Goal: Information Seeking & Learning: Stay updated

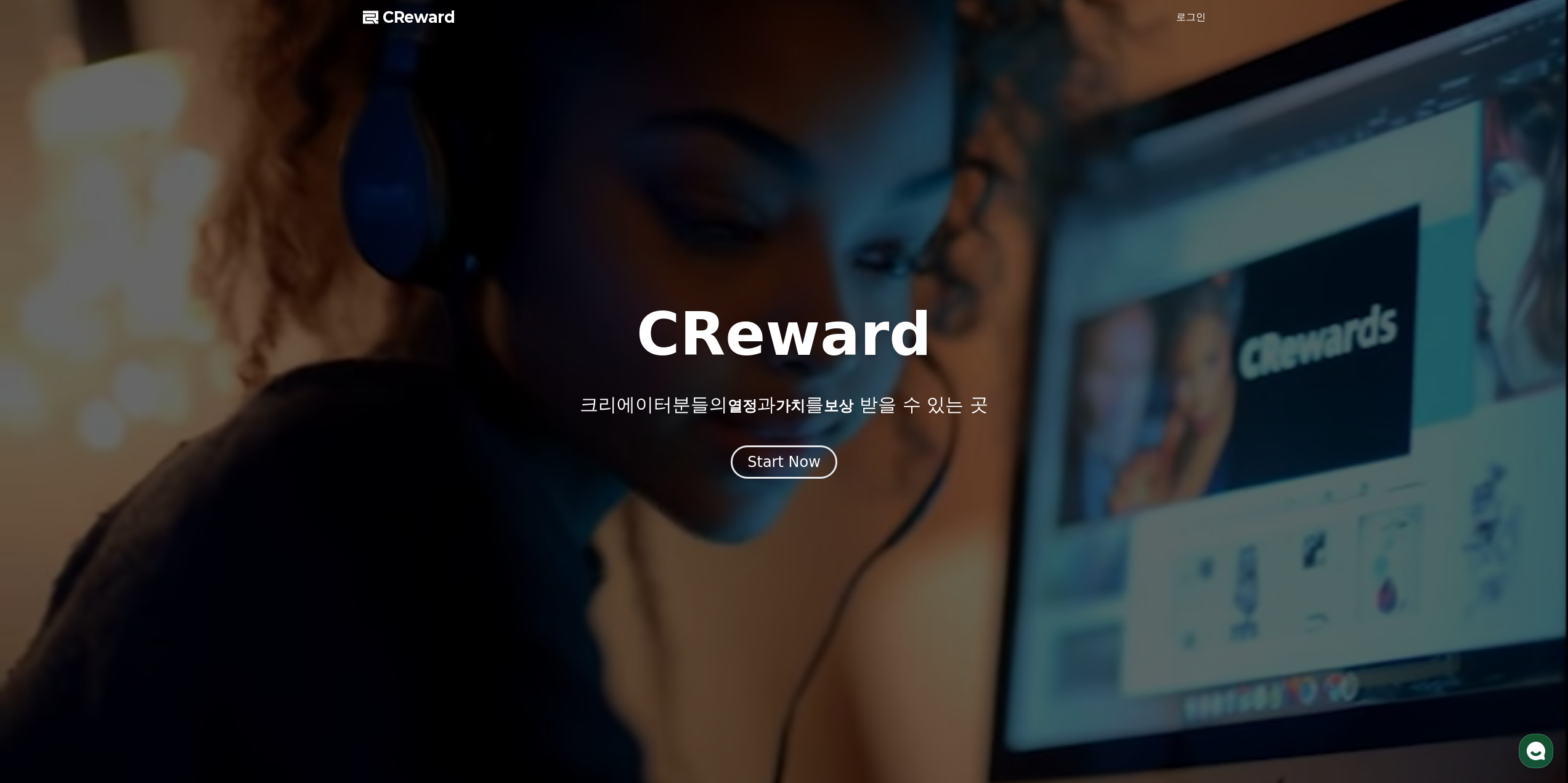
click at [804, 420] on div "CReward 크리에이터분들의 열정 과 가치 를 보상 받을 수 있는 곳 Start Now" at bounding box center [784, 392] width 1568 height 174
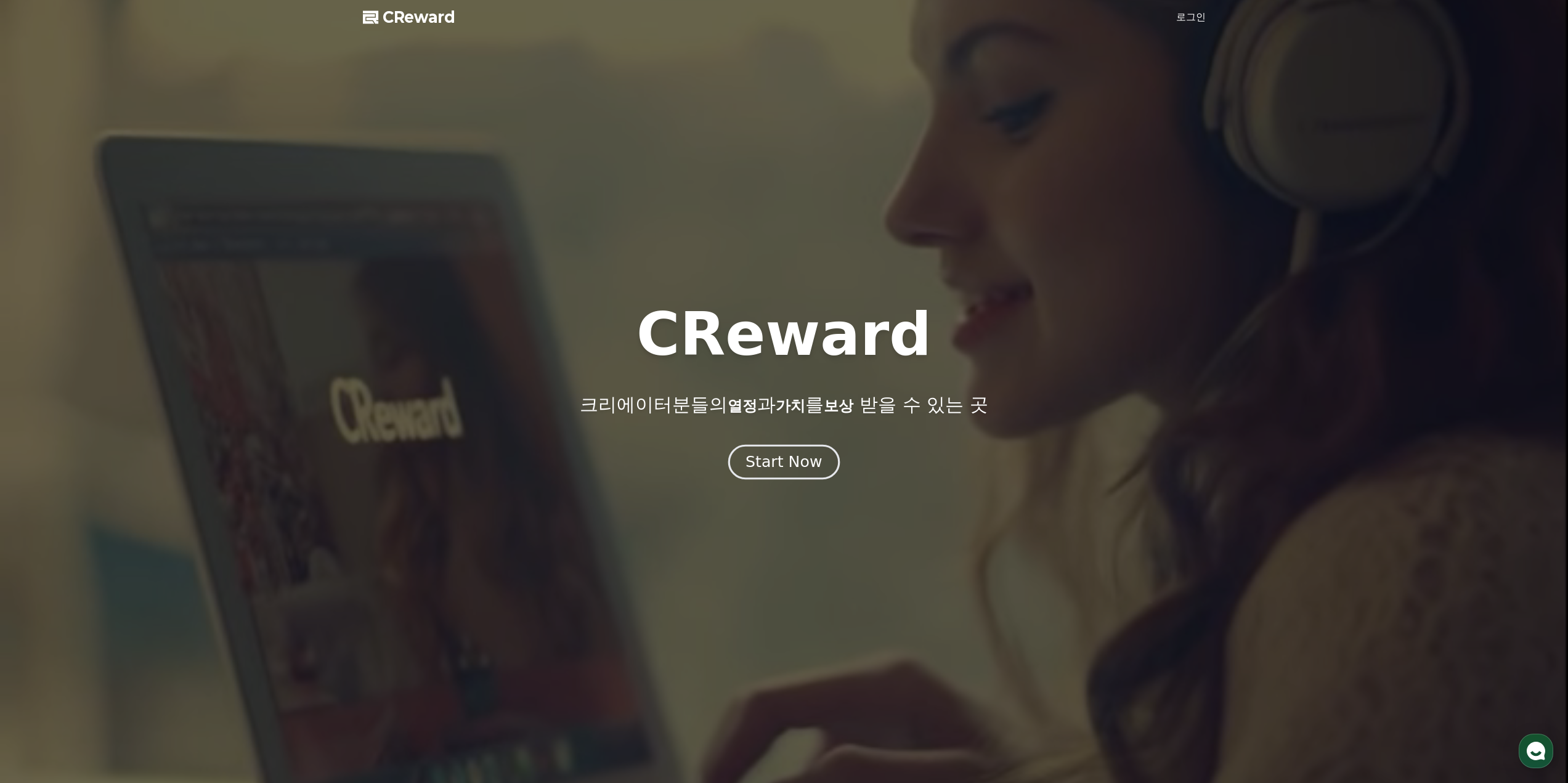
click at [806, 455] on div "Start Now" at bounding box center [784, 462] width 77 height 21
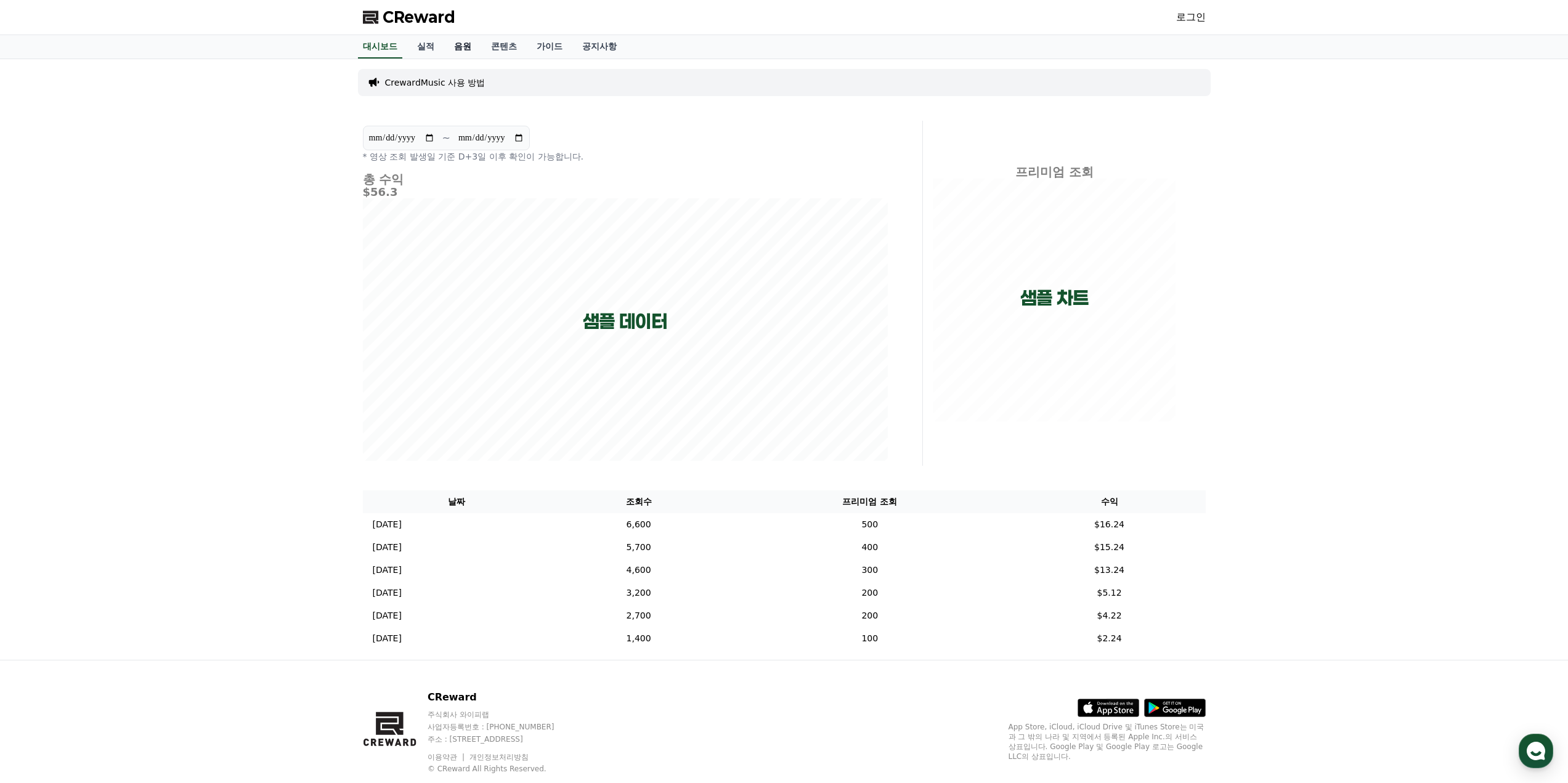
click at [464, 43] on link "음원" at bounding box center [462, 47] width 37 height 24
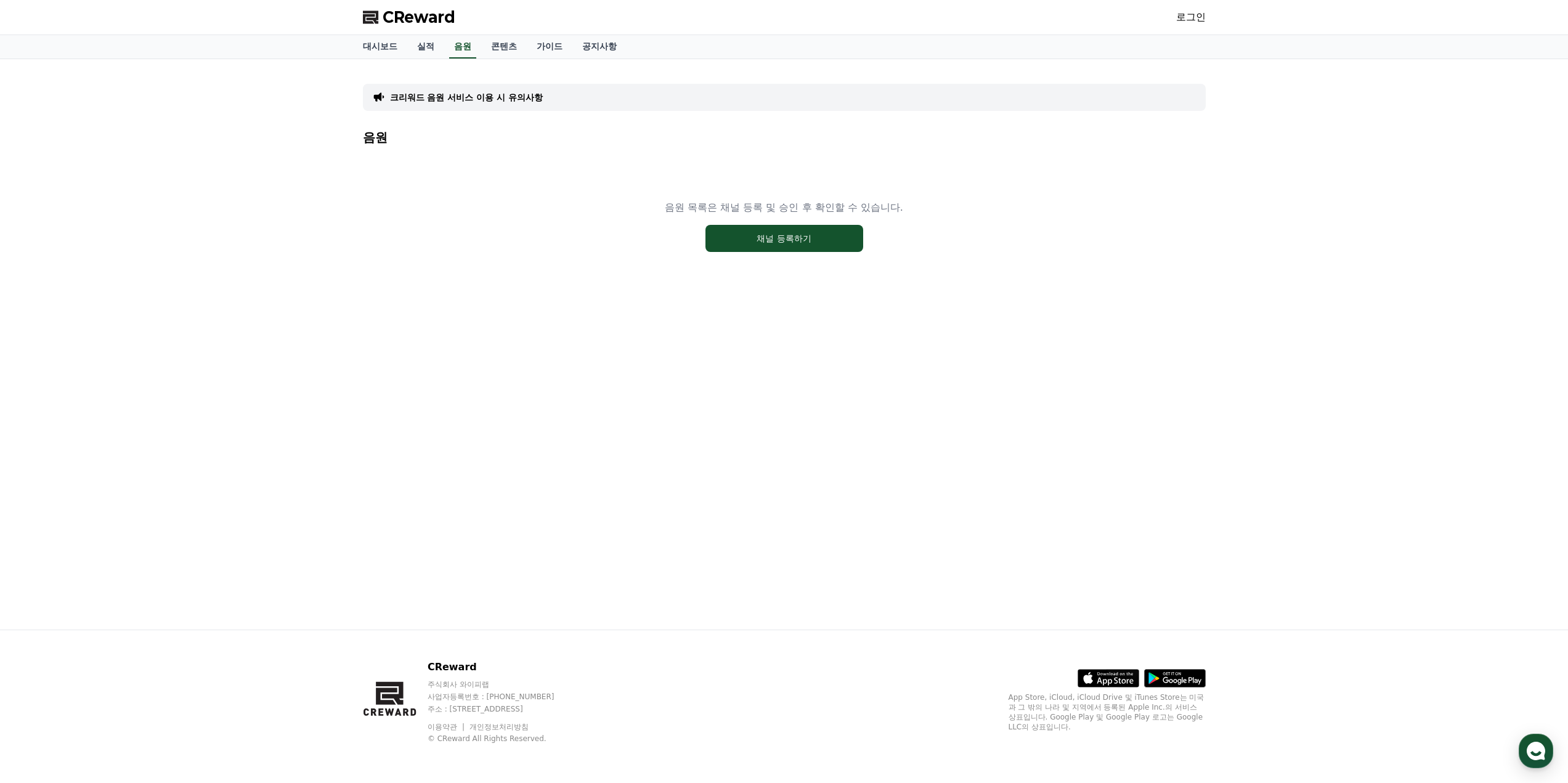
click at [420, 30] on div "CReward 로그인" at bounding box center [784, 17] width 863 height 35
click at [425, 38] on link "실적" at bounding box center [426, 47] width 37 height 24
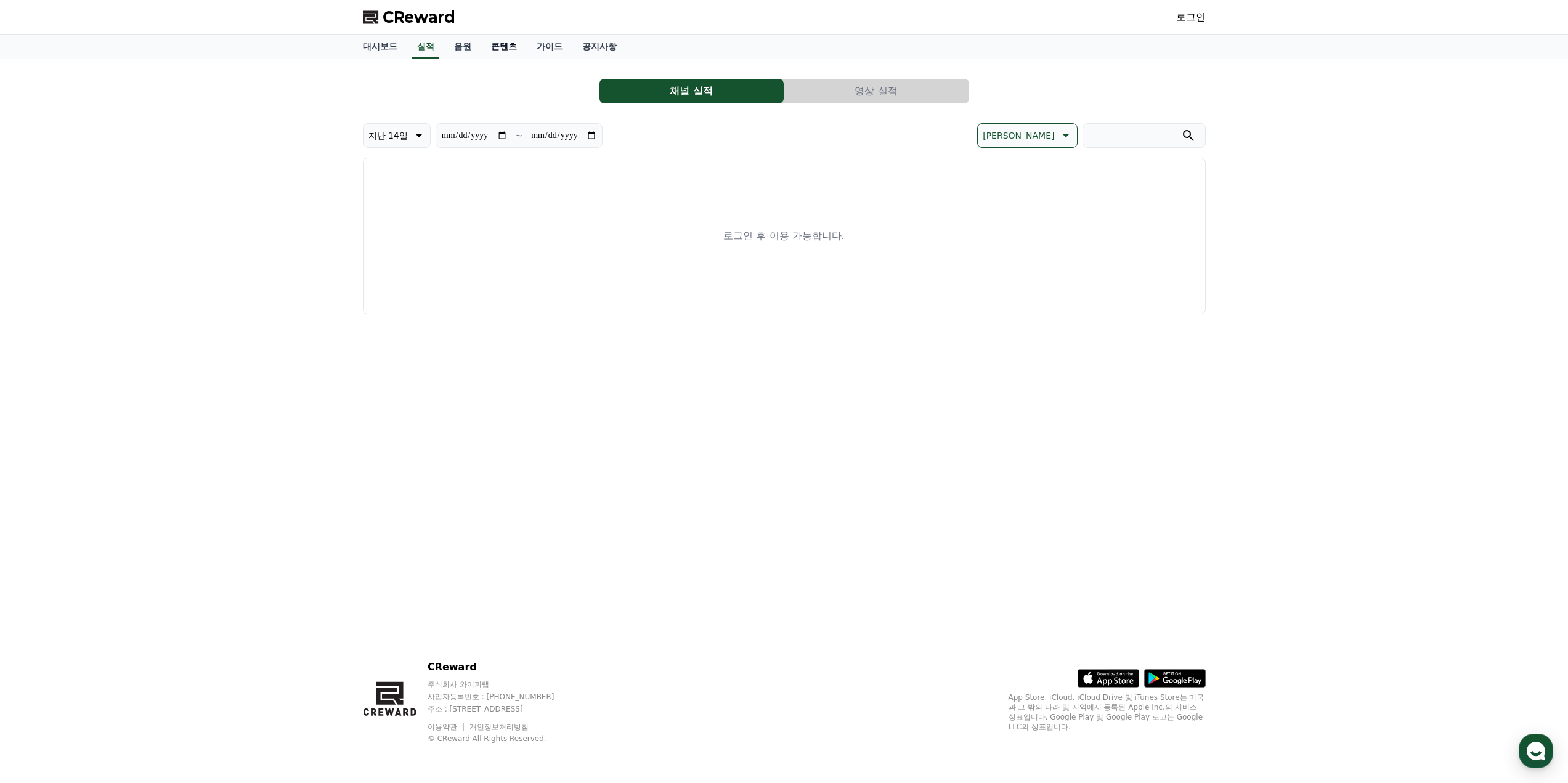
click at [514, 45] on link "콘텐츠" at bounding box center [504, 47] width 45 height 24
click at [544, 48] on link "가이드" at bounding box center [549, 47] width 45 height 24
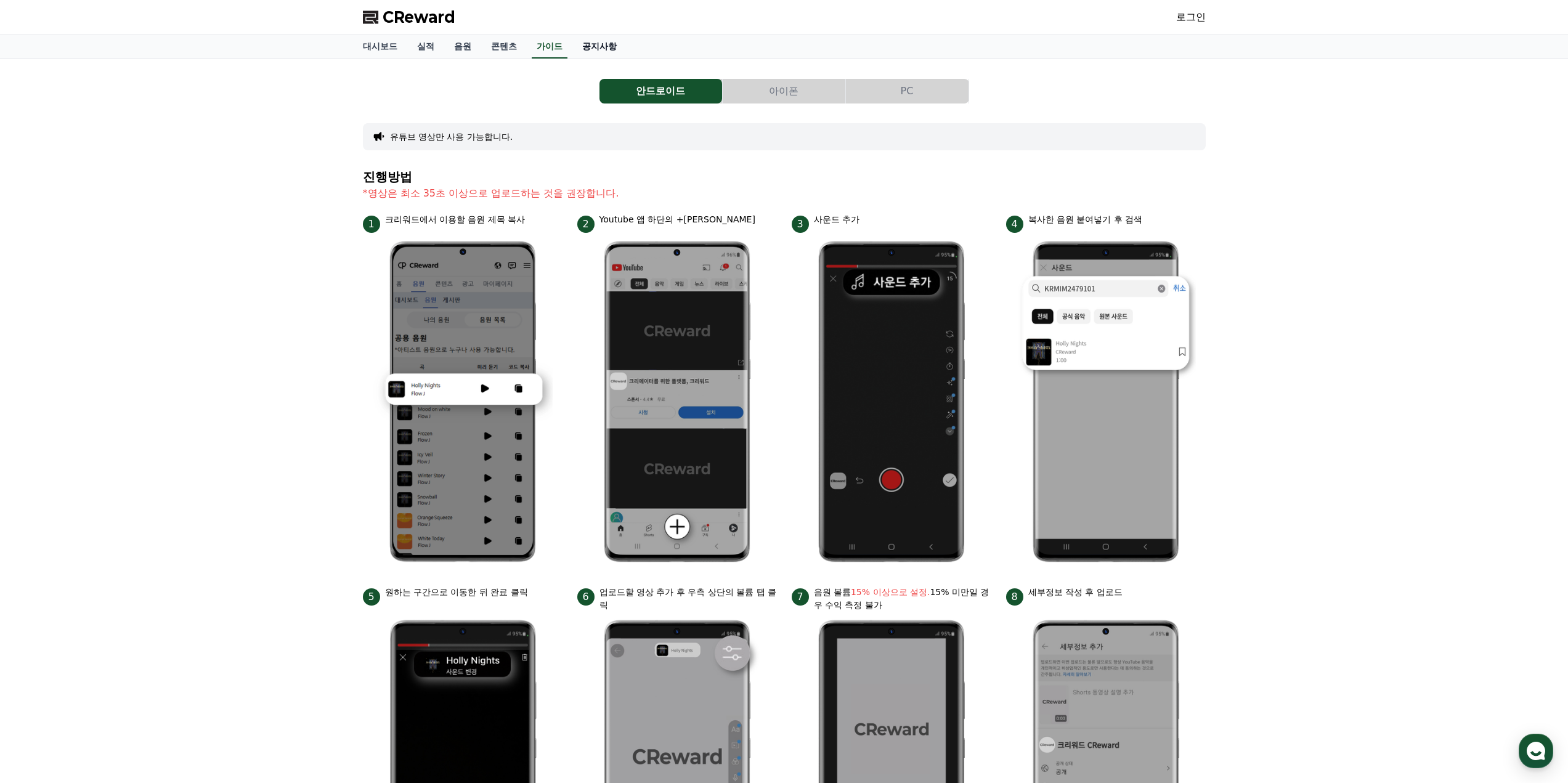
click at [603, 49] on link "공지사항" at bounding box center [600, 47] width 54 height 24
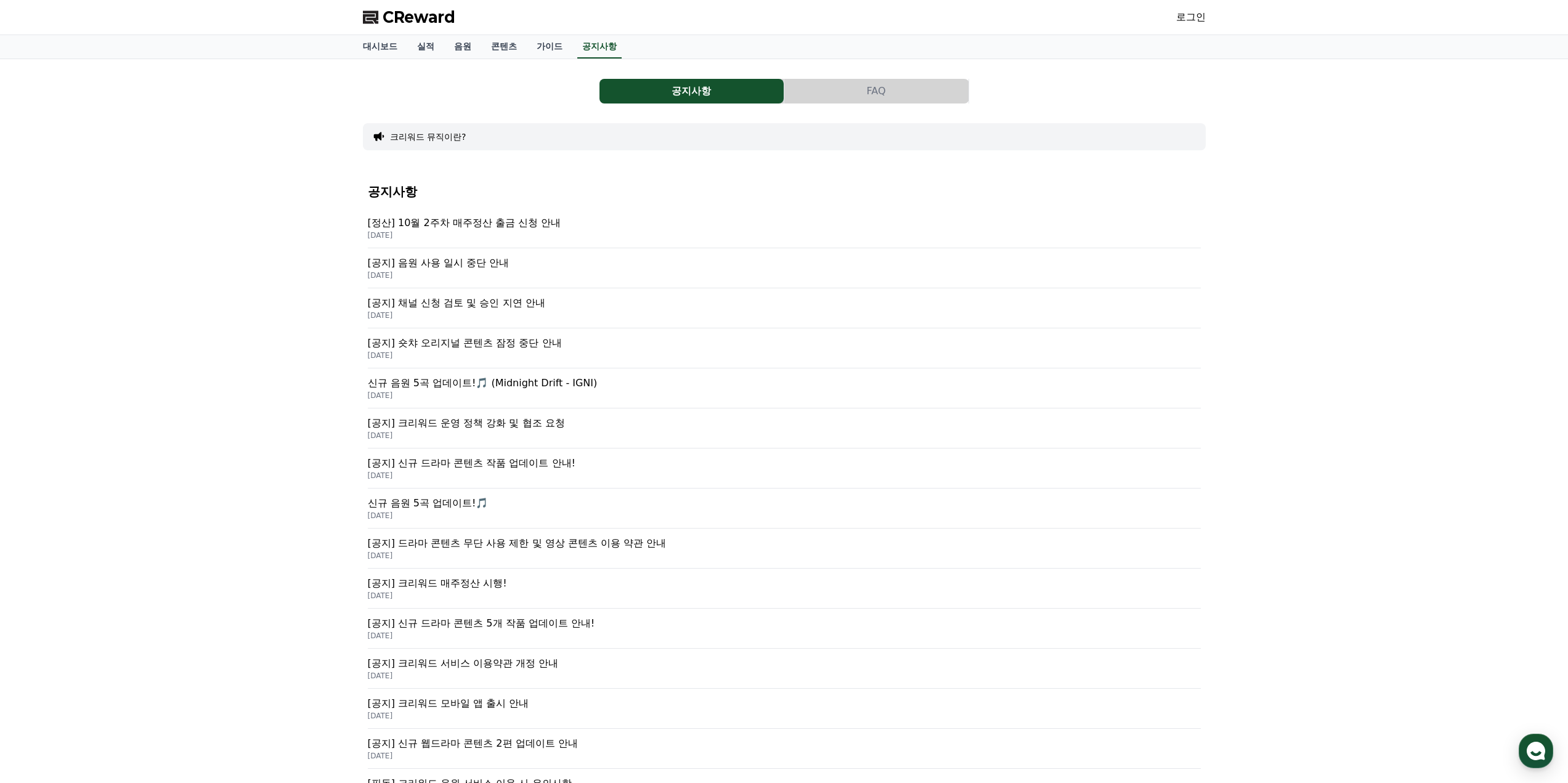
click at [494, 259] on p "[공지] 음원 사용 일시 중단 안내" at bounding box center [784, 262] width 833 height 15
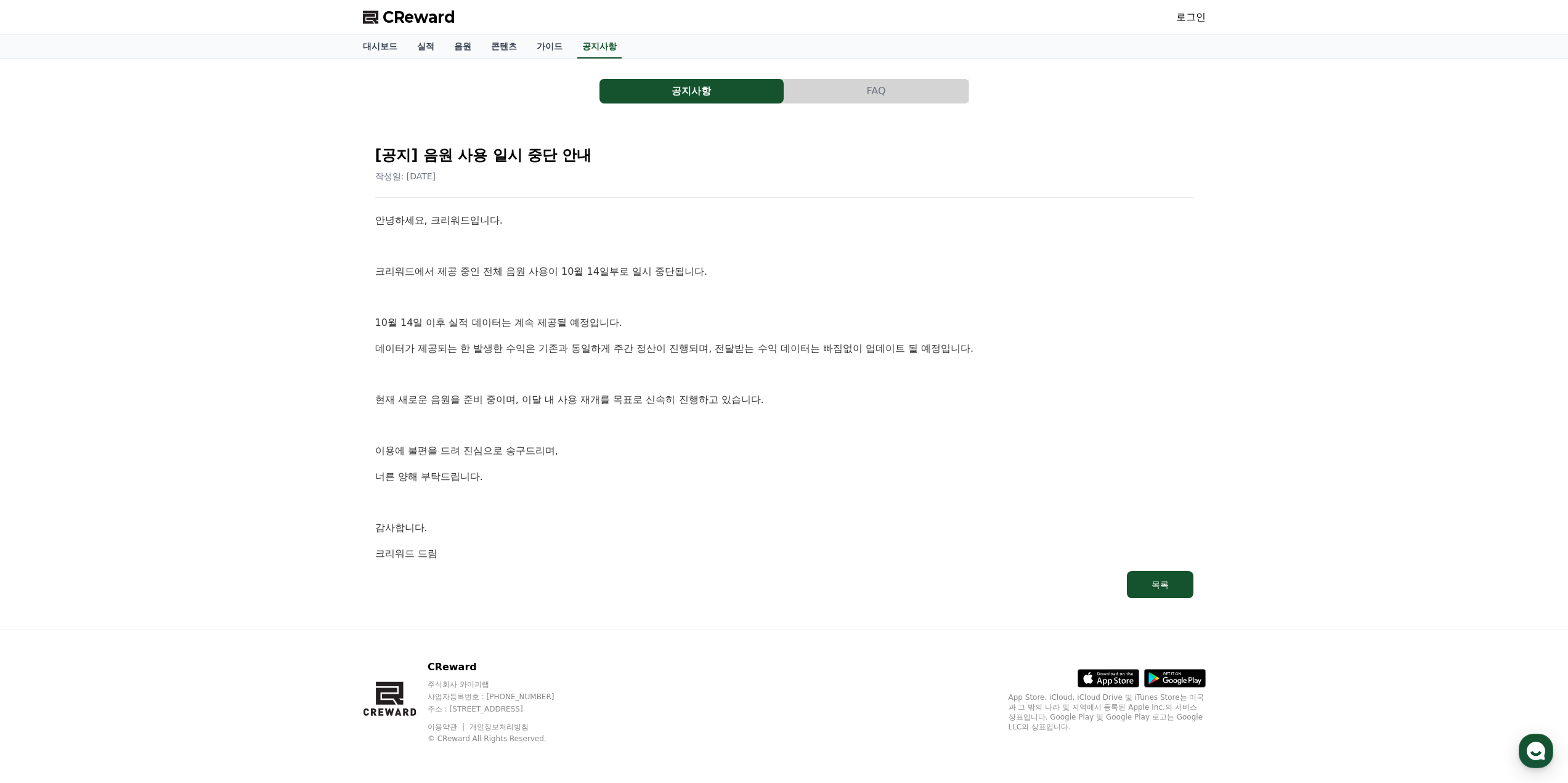
click at [582, 240] on p at bounding box center [784, 246] width 818 height 16
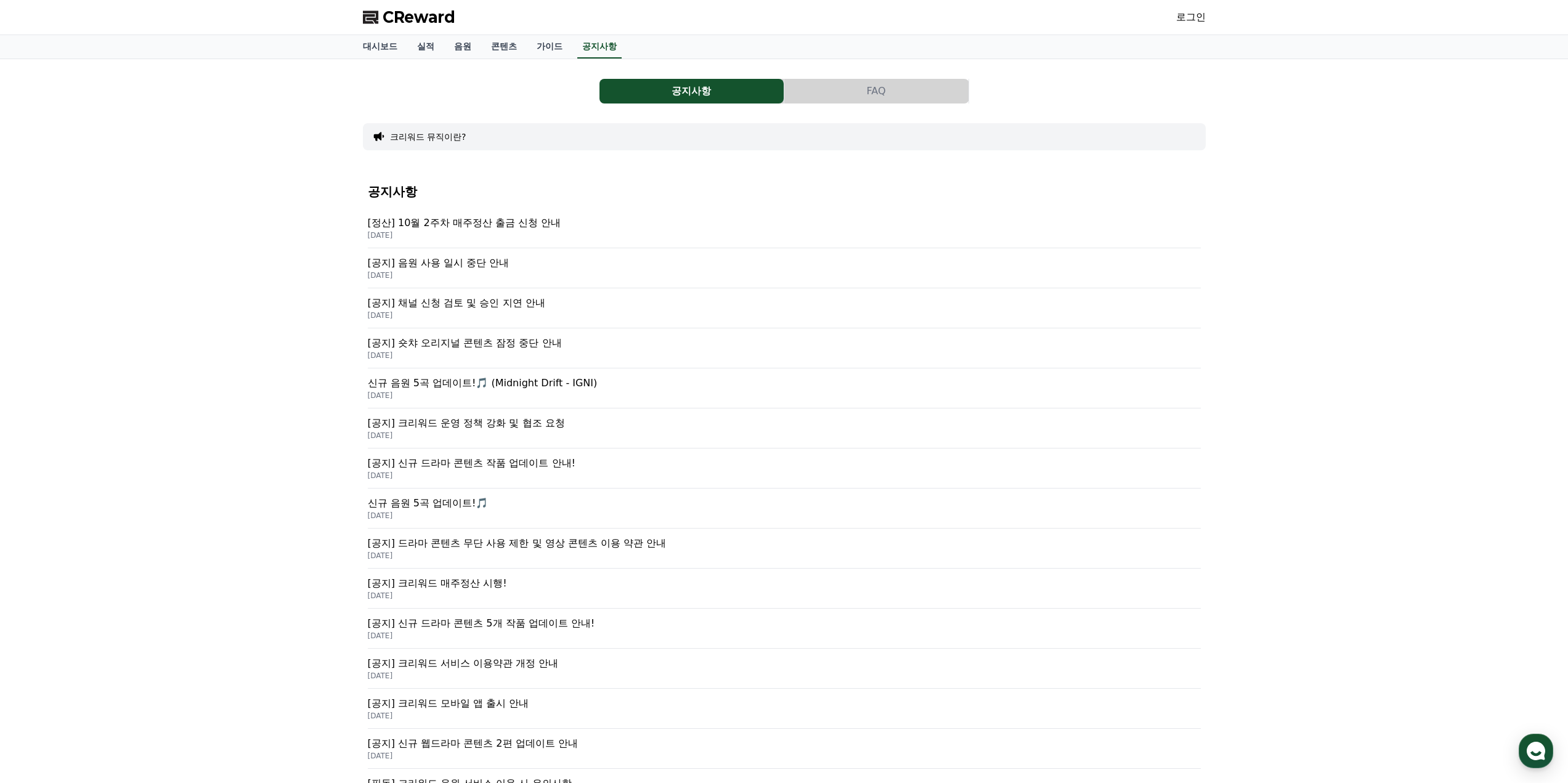
click at [528, 209] on div "[정산] 10월 2주차 매주정산 출금 신청 안내 [DATE]" at bounding box center [784, 229] width 833 height 40
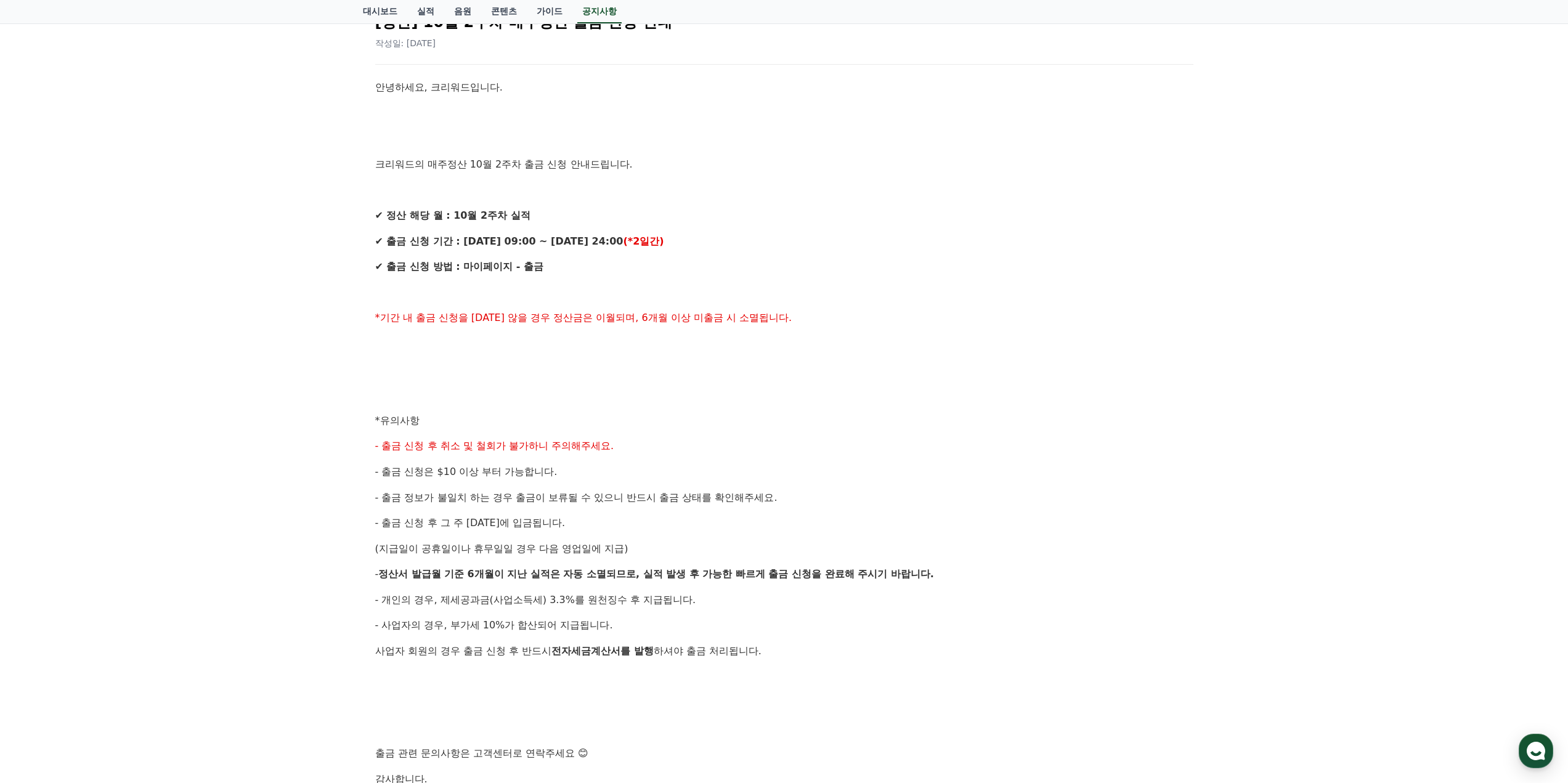
scroll to position [246, 0]
